Goal: Task Accomplishment & Management: Manage account settings

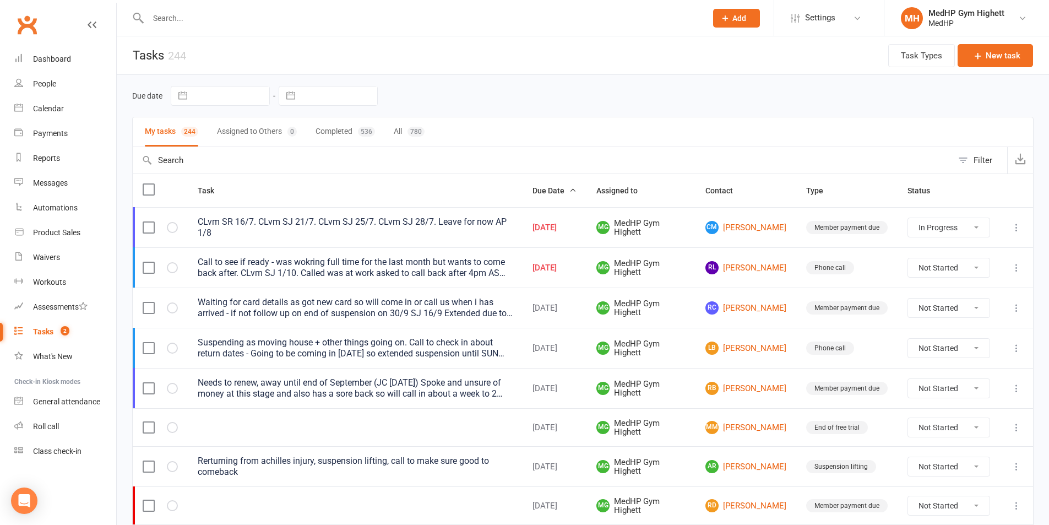
select select "started"
click at [288, 3] on div at bounding box center [415, 18] width 567 height 36
click at [289, 14] on input "text" at bounding box center [422, 17] width 554 height 15
type input "h"
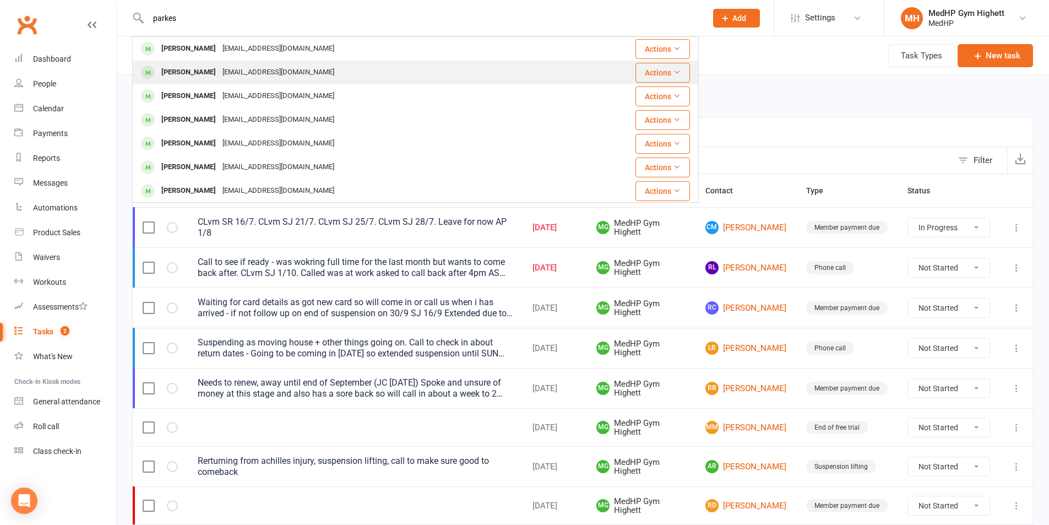
type input "parkes"
click at [293, 76] on div "[EMAIL_ADDRESS][DOMAIN_NAME]" at bounding box center [278, 72] width 118 height 16
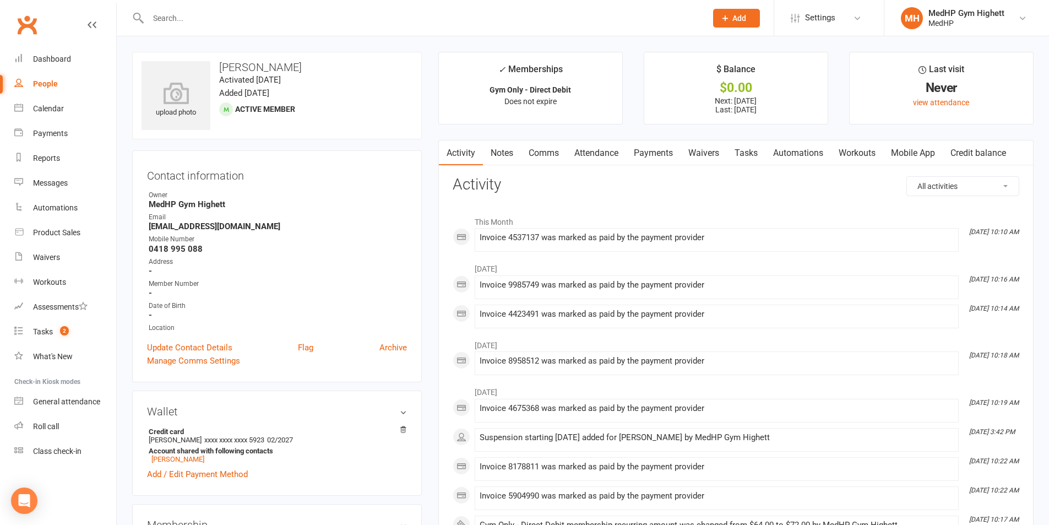
click at [629, 159] on link "Payments" at bounding box center [653, 152] width 55 height 25
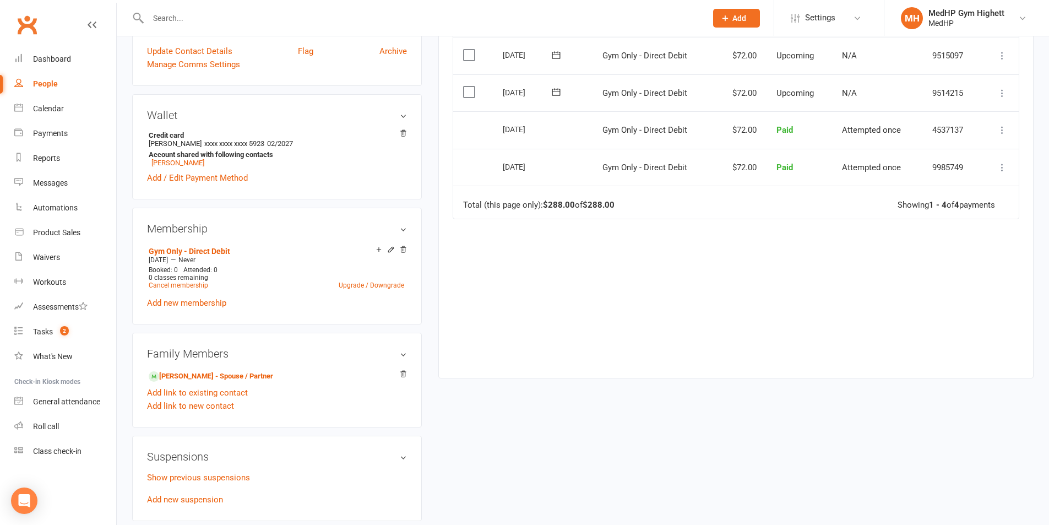
scroll to position [331, 0]
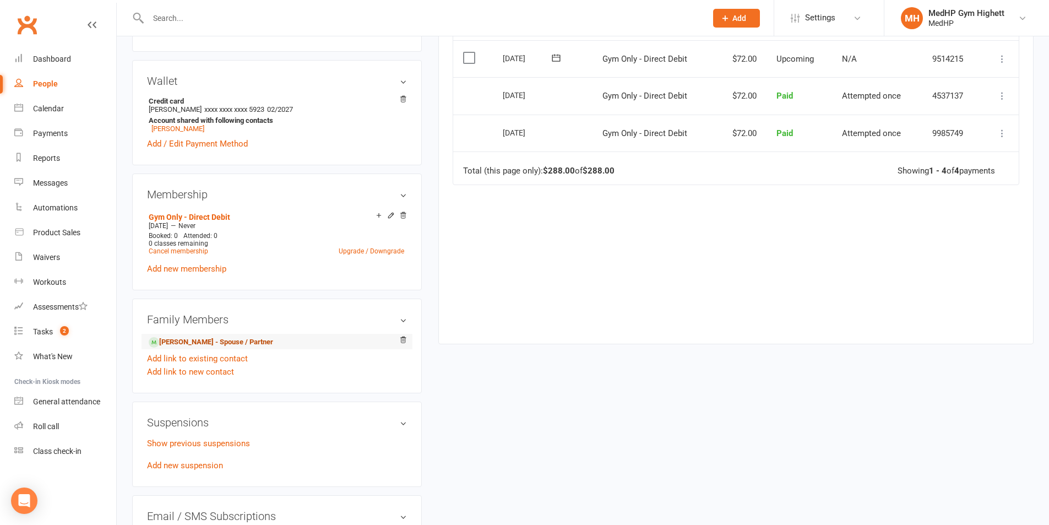
click at [208, 337] on link "[PERSON_NAME] - Spouse / Partner" at bounding box center [211, 343] width 124 height 12
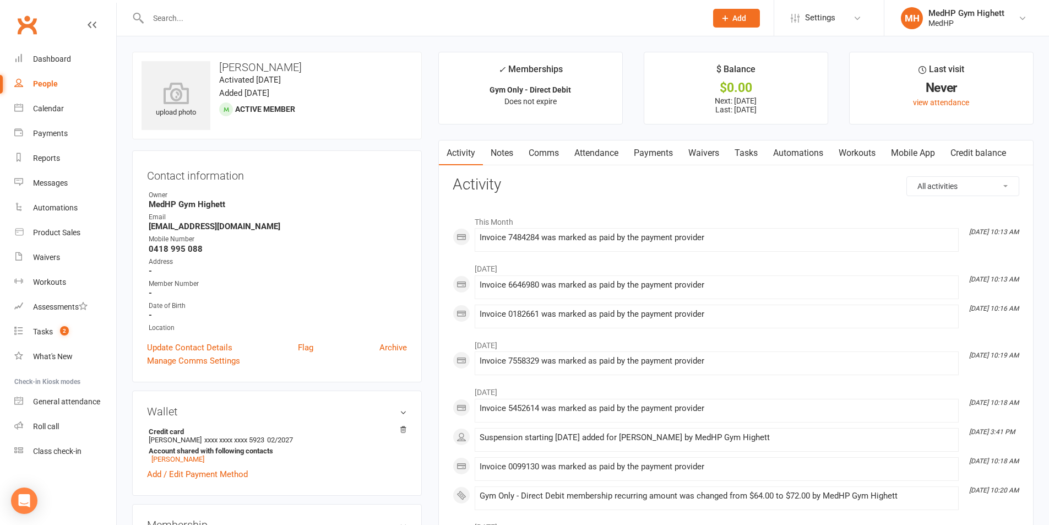
click at [655, 160] on link "Payments" at bounding box center [653, 152] width 55 height 25
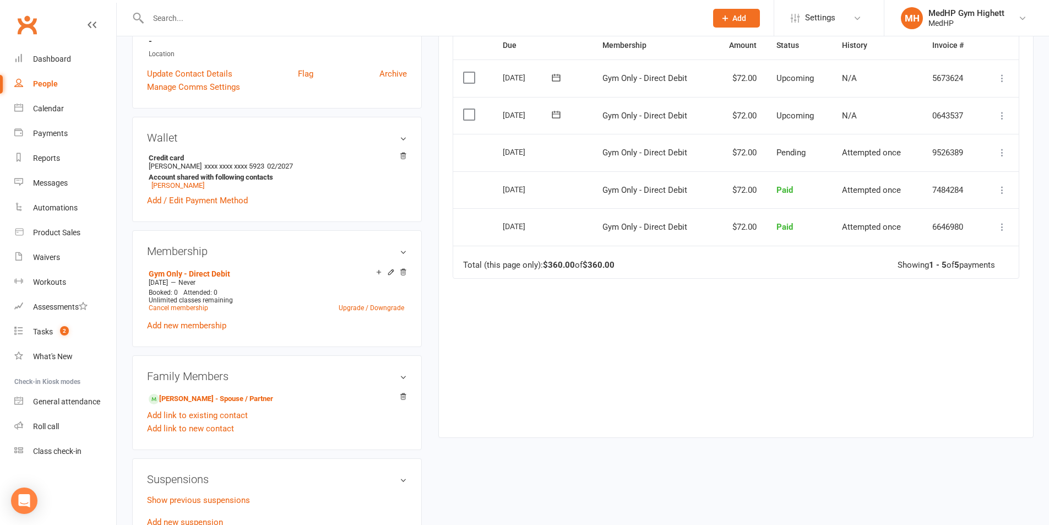
scroll to position [331, 0]
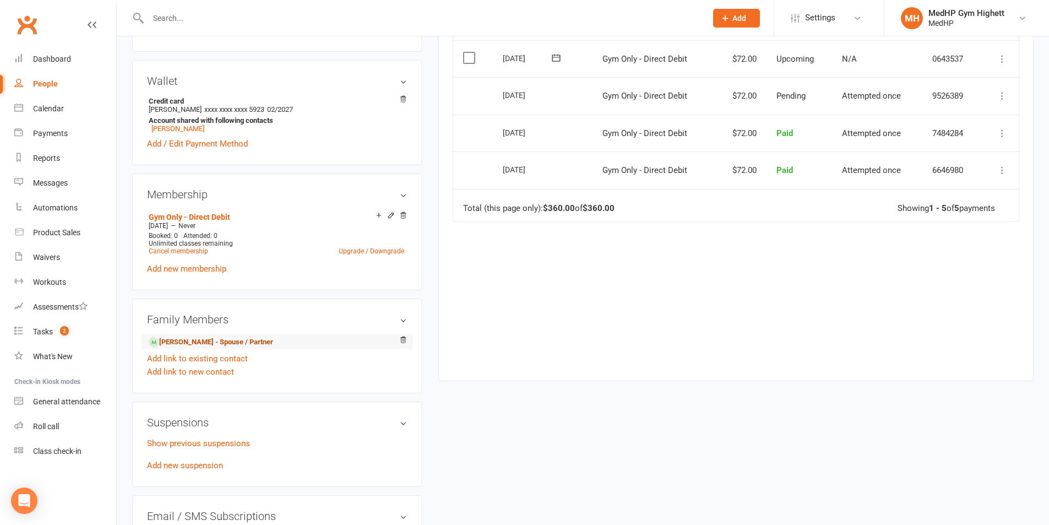
click at [216, 340] on link "[PERSON_NAME] - Spouse / Partner" at bounding box center [211, 343] width 124 height 12
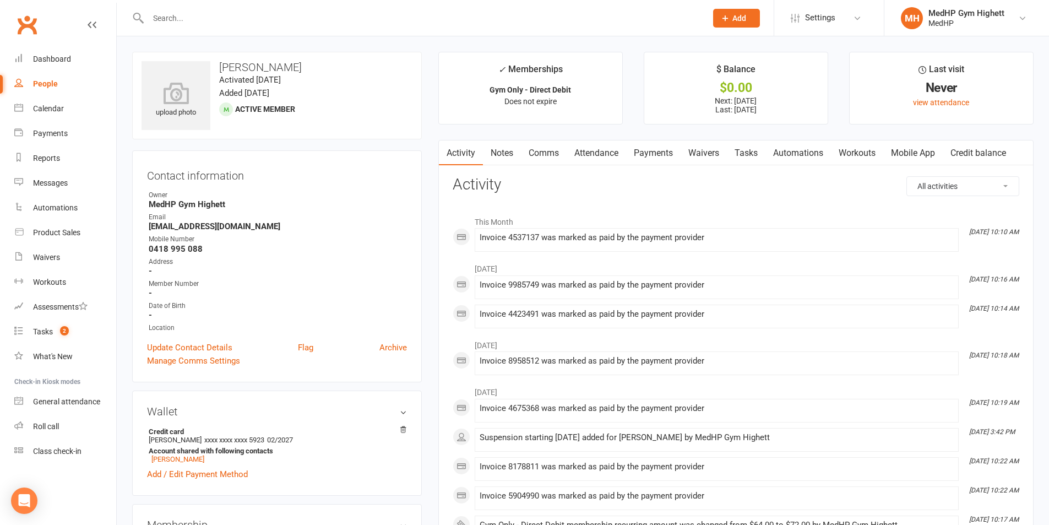
click at [661, 153] on link "Payments" at bounding box center [653, 152] width 55 height 25
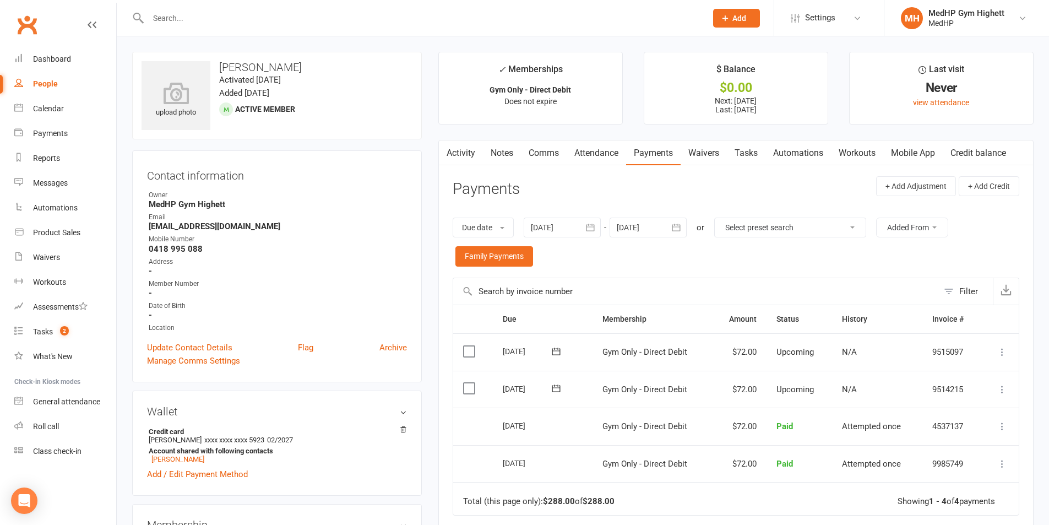
click at [745, 151] on link "Tasks" at bounding box center [746, 152] width 39 height 25
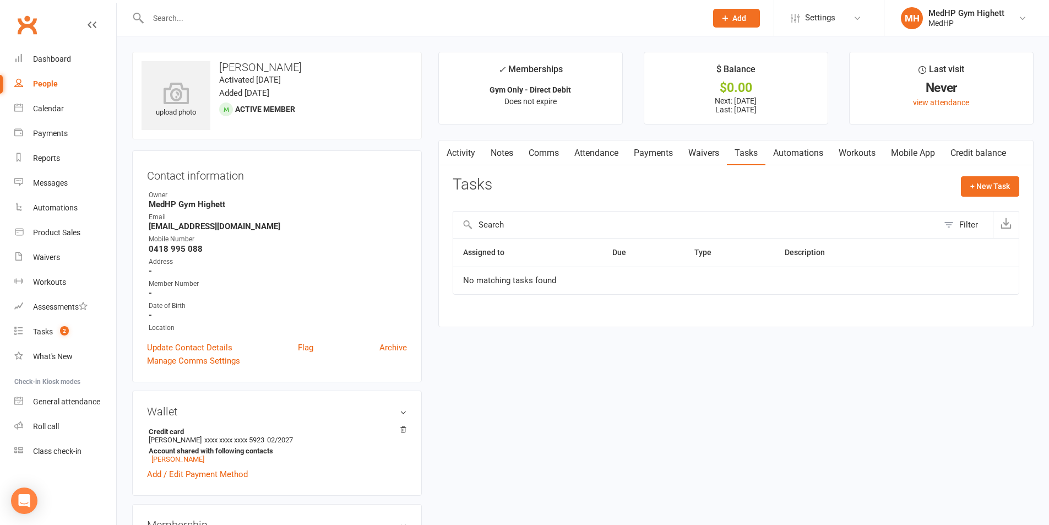
click at [653, 147] on link "Payments" at bounding box center [653, 152] width 55 height 25
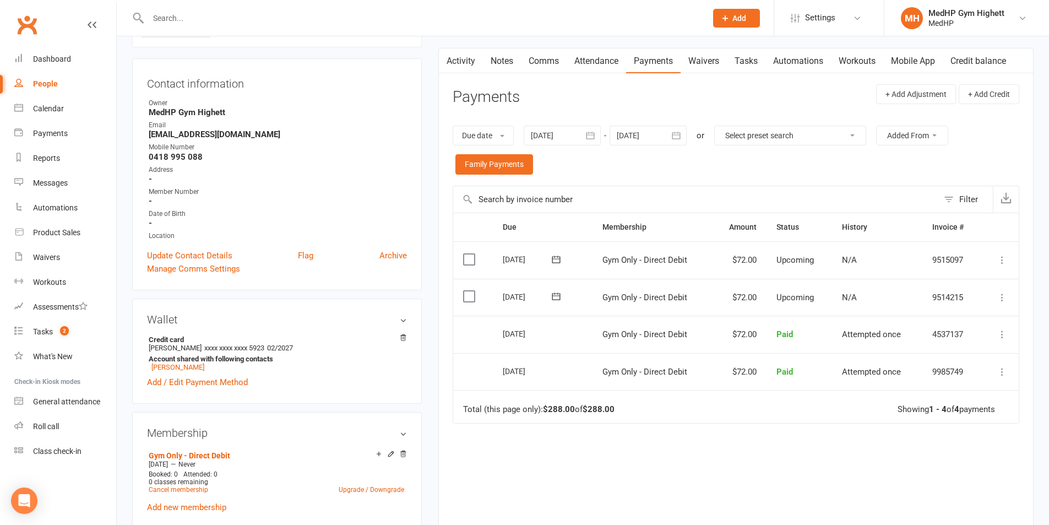
scroll to position [110, 0]
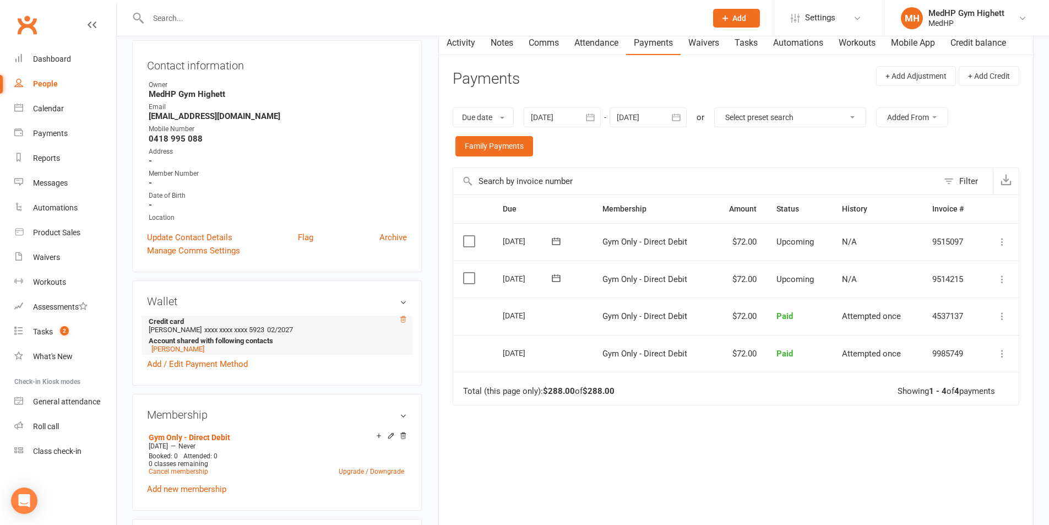
click at [404, 319] on icon at bounding box center [403, 319] width 6 height 6
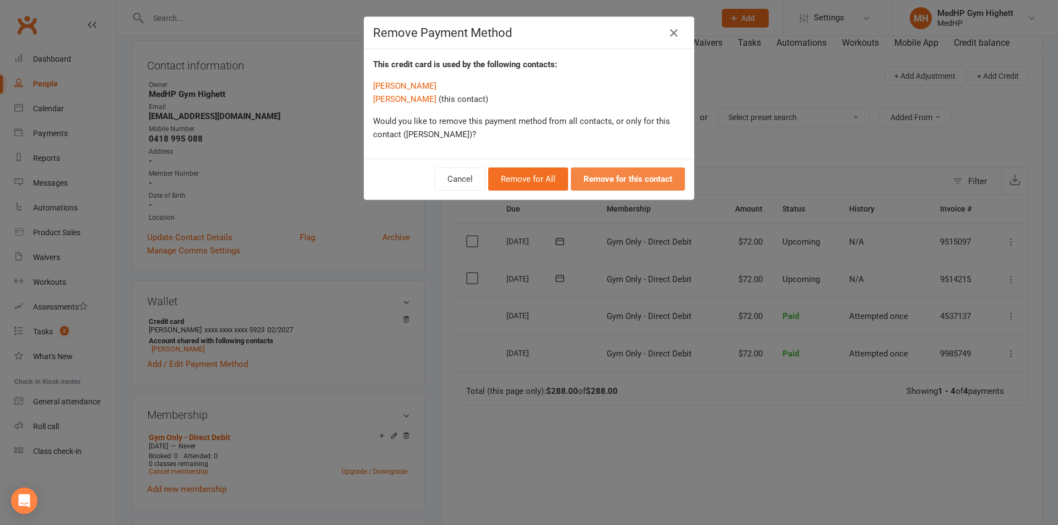
click at [609, 182] on strong "Remove for this contact" at bounding box center [627, 179] width 89 height 10
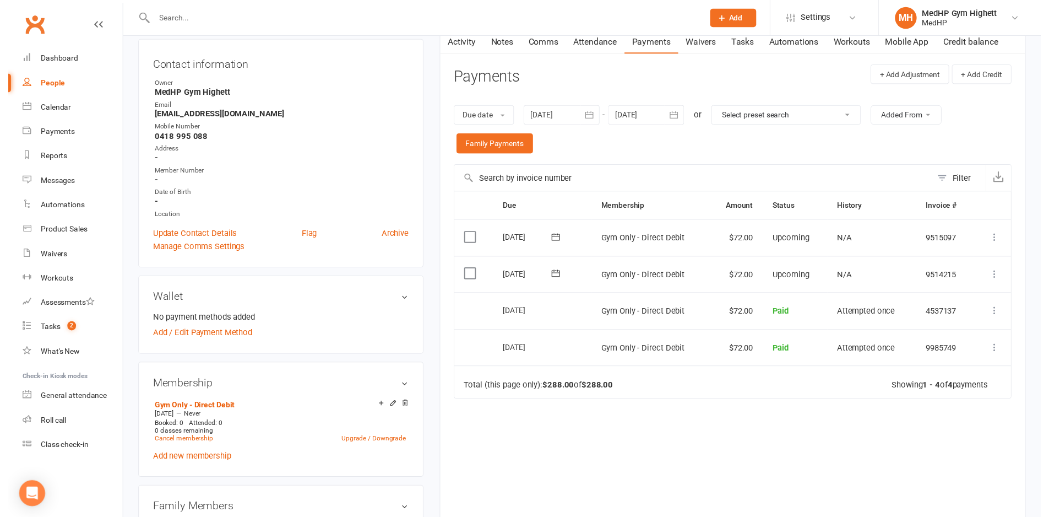
scroll to position [220, 0]
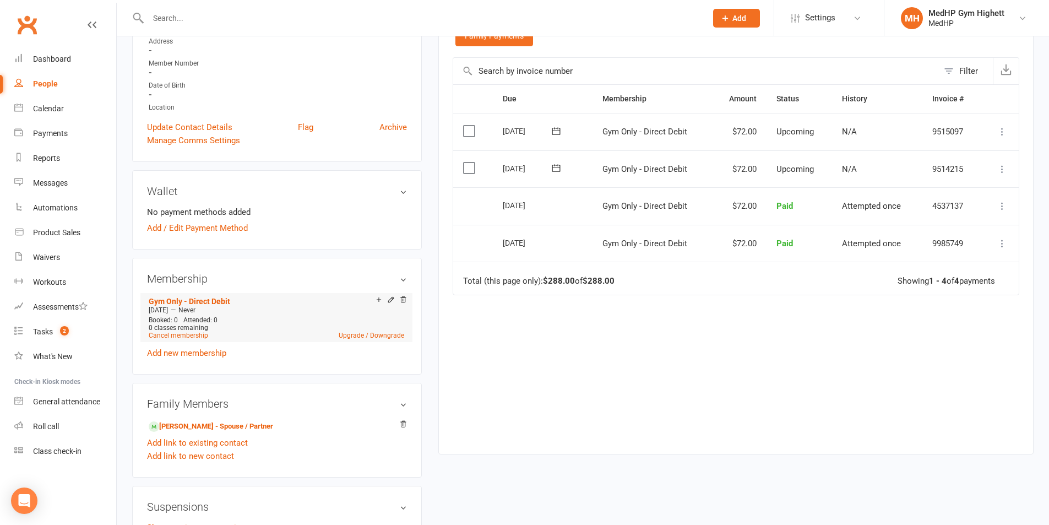
click at [404, 295] on li "Gym Only - Direct Debit [DATE] — Never Booked: 0 Attended: 0 0 classes remainin…" at bounding box center [276, 317] width 261 height 48
click at [404, 296] on icon at bounding box center [403, 300] width 8 height 8
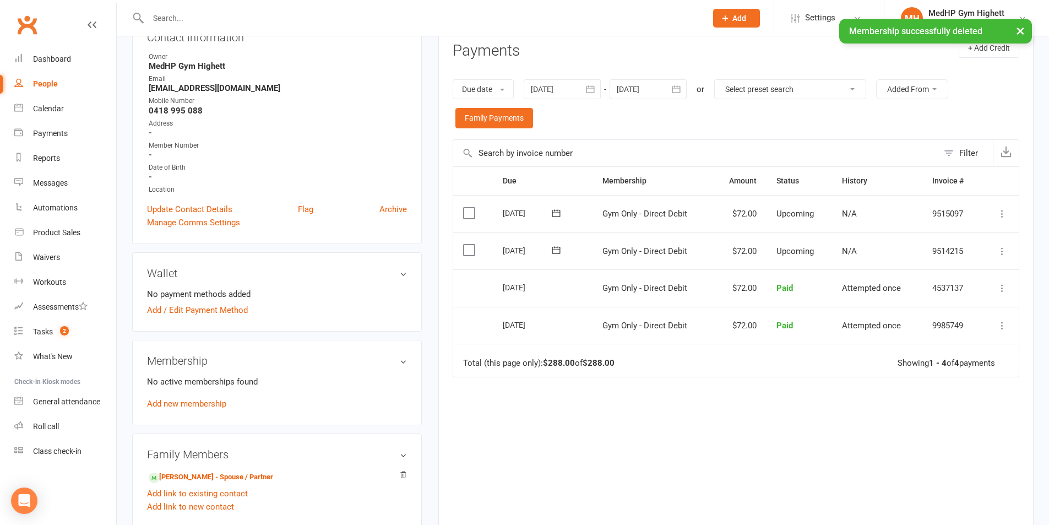
scroll to position [0, 0]
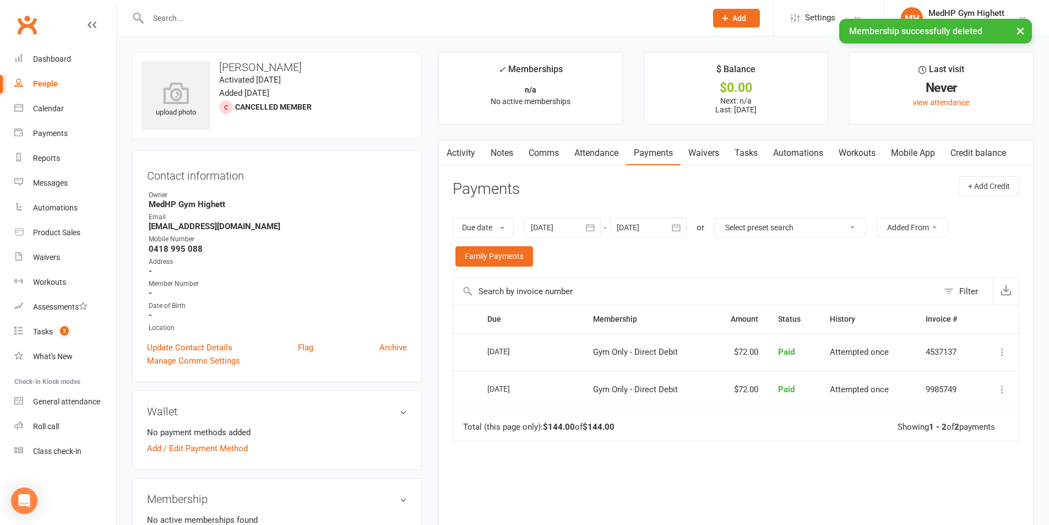
drag, startPoint x: 289, startPoint y: 67, endPoint x: 219, endPoint y: 71, distance: 69.5
click at [219, 71] on h3 "[PERSON_NAME]" at bounding box center [277, 67] width 271 height 12
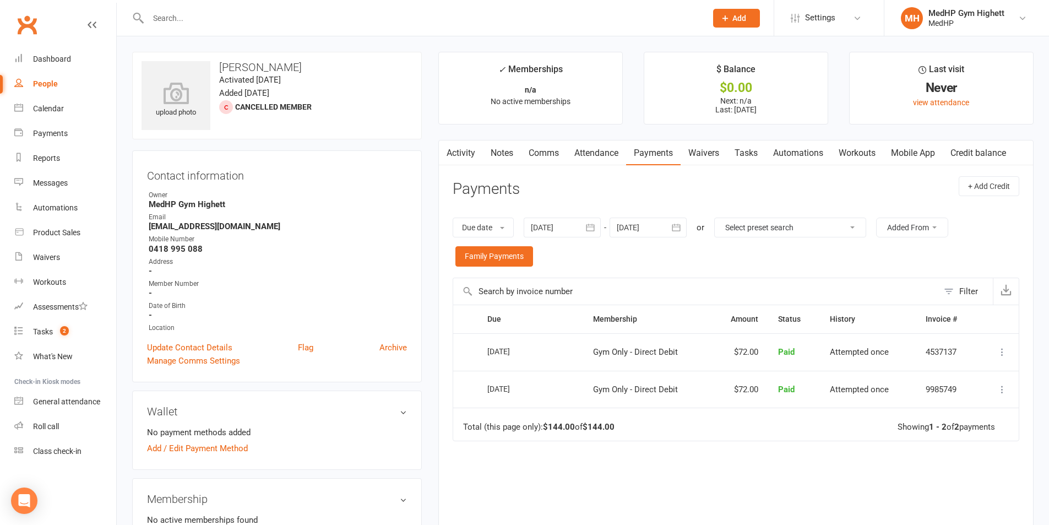
copy h3 "[PERSON_NAME]"
click at [335, 75] on div "upload photo [PERSON_NAME] Activated [DATE] Added [DATE] Cancelled member" at bounding box center [277, 96] width 290 height 88
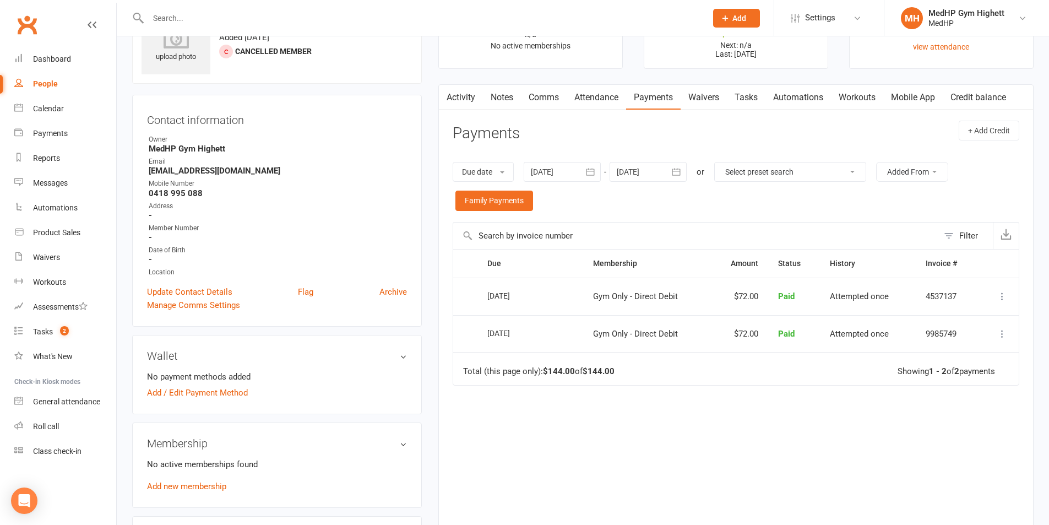
scroll to position [55, 0]
click at [745, 96] on link "Tasks" at bounding box center [746, 97] width 39 height 25
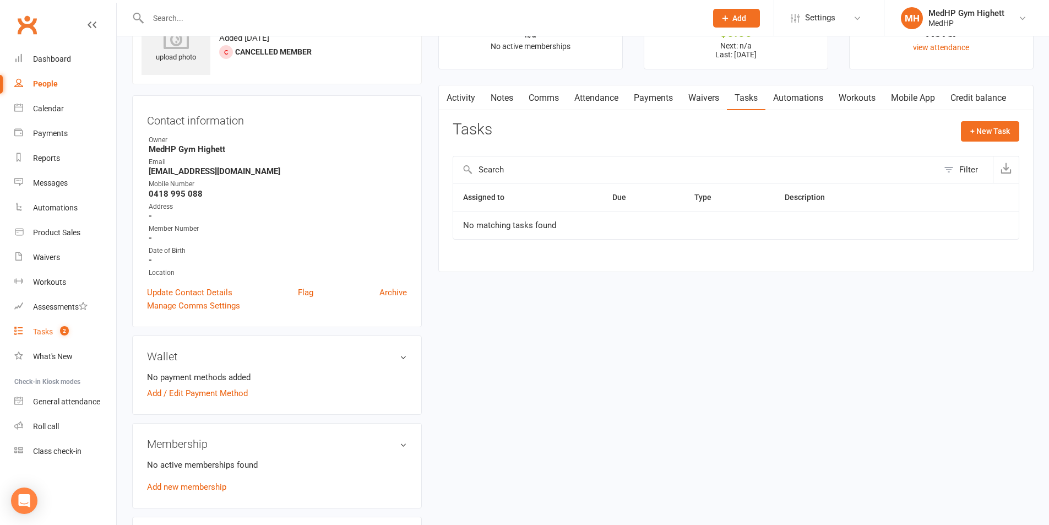
click at [68, 332] on span "2" at bounding box center [64, 330] width 9 height 9
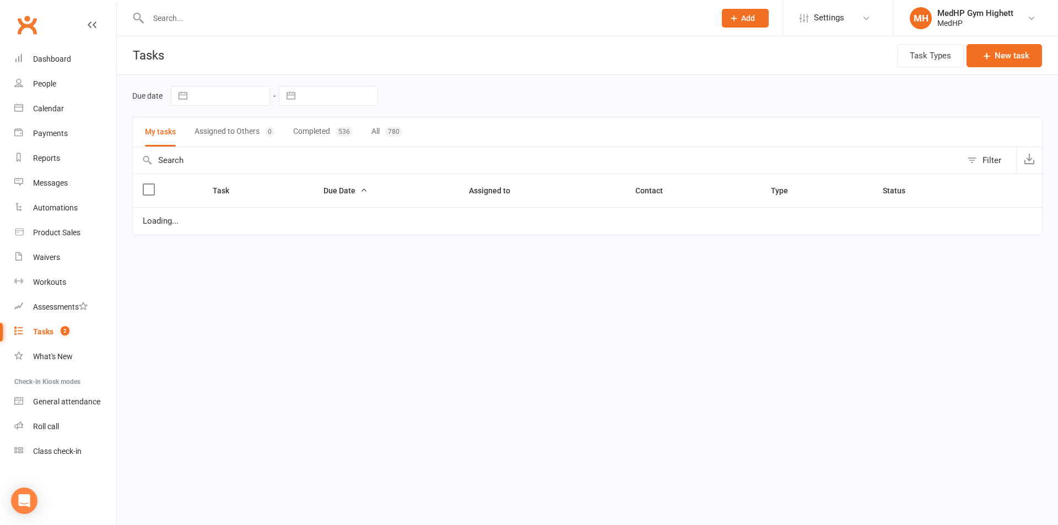
select select "started"
